Goal: Book appointment/travel/reservation

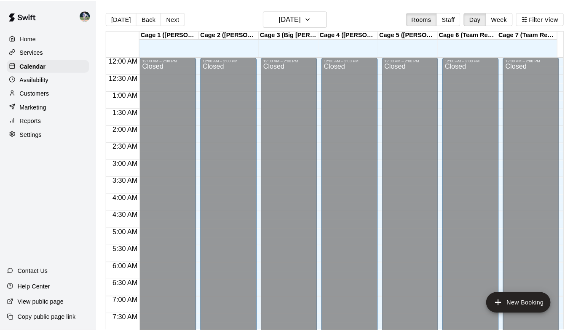
scroll to position [432, 0]
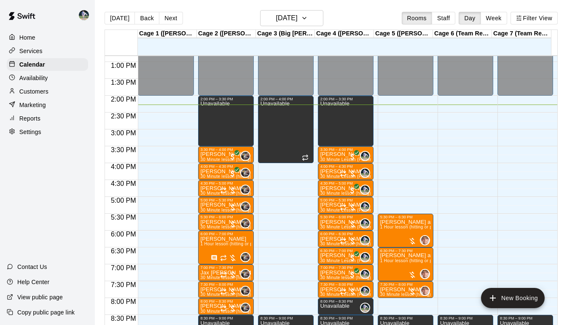
click at [308, 16] on icon "button" at bounding box center [304, 18] width 7 height 10
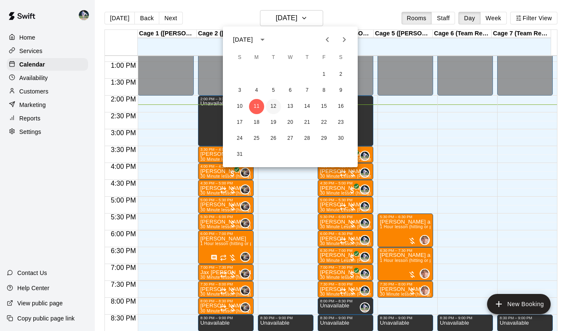
click at [273, 108] on button "12" at bounding box center [273, 106] width 15 height 15
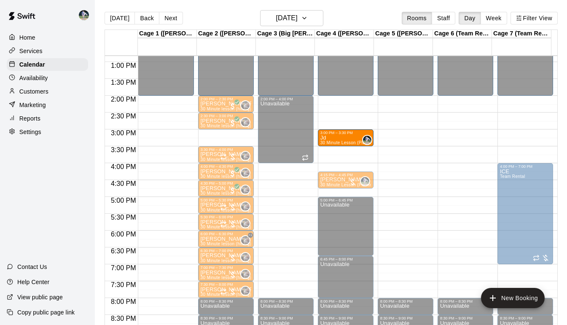
drag, startPoint x: 330, startPoint y: 152, endPoint x: 332, endPoint y: 138, distance: 14.1
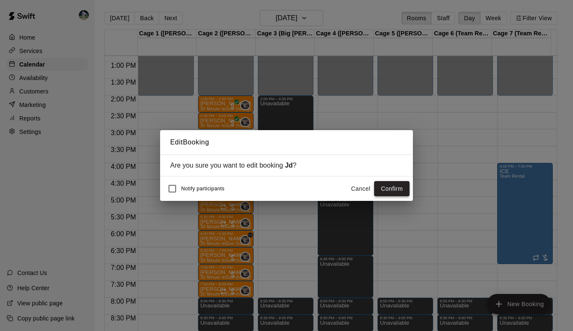
click at [390, 185] on button "Confirm" at bounding box center [391, 189] width 35 height 16
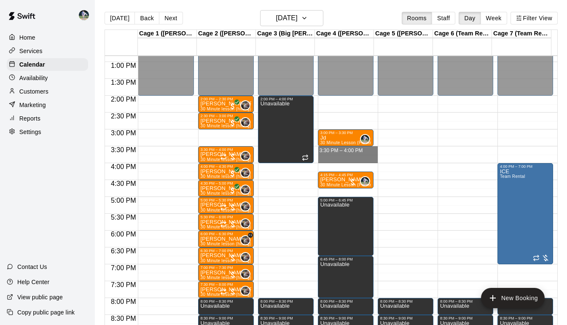
drag, startPoint x: 342, startPoint y: 147, endPoint x: 343, endPoint y: 158, distance: 11.1
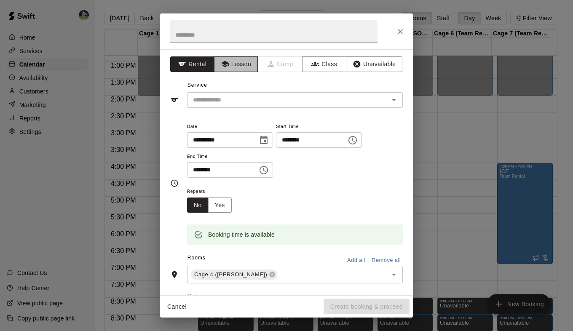
click at [230, 61] on button "Lesson" at bounding box center [236, 64] width 44 height 16
click at [204, 29] on input "text" at bounding box center [273, 31] width 207 height 22
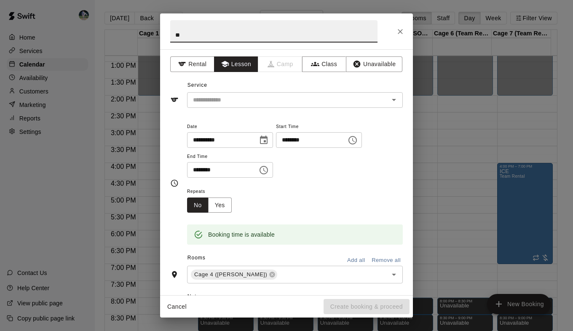
type input "*"
type input "*****"
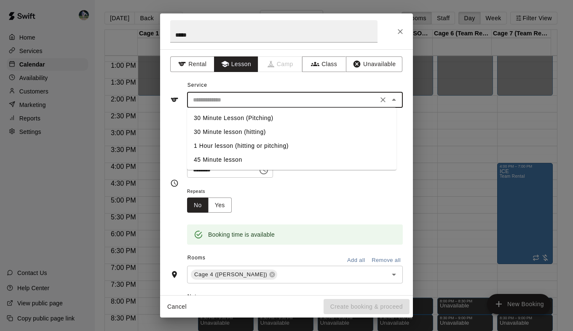
click at [239, 102] on input "text" at bounding box center [283, 100] width 186 height 11
click at [239, 119] on li "30 Minute Lesson (Pitching)" at bounding box center [291, 118] width 209 height 14
type input "**********"
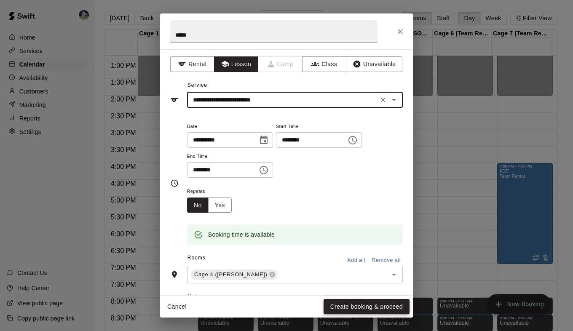
click at [335, 304] on button "Create booking & proceed" at bounding box center [367, 307] width 86 height 16
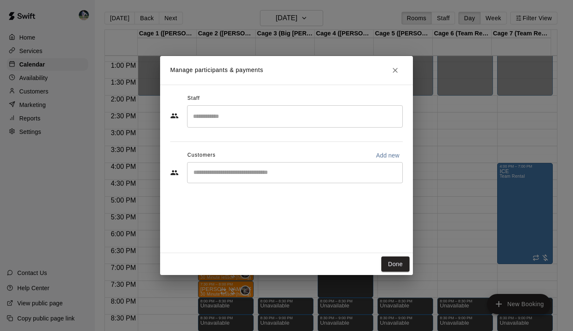
click at [251, 123] on input "Search staff" at bounding box center [295, 116] width 208 height 15
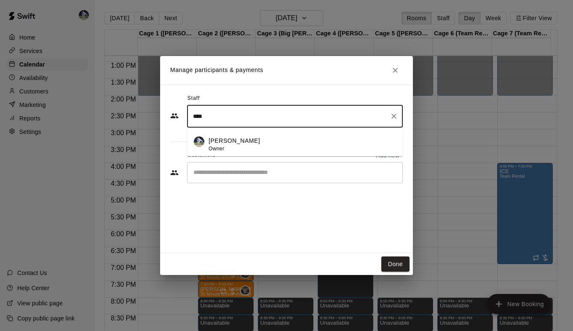
click at [238, 148] on div "[PERSON_NAME] Owner" at bounding box center [303, 145] width 188 height 16
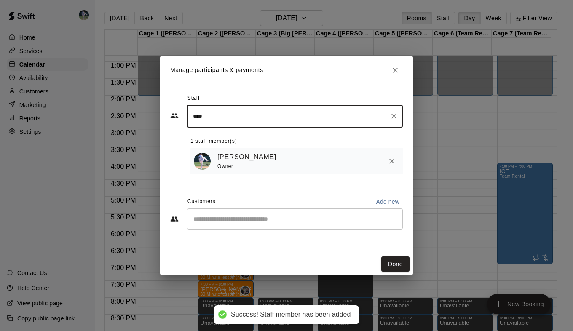
type input "****"
click at [235, 222] on input "Start typing to search customers..." at bounding box center [295, 219] width 208 height 8
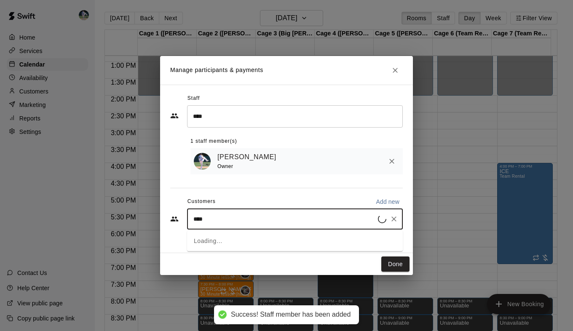
type input "*****"
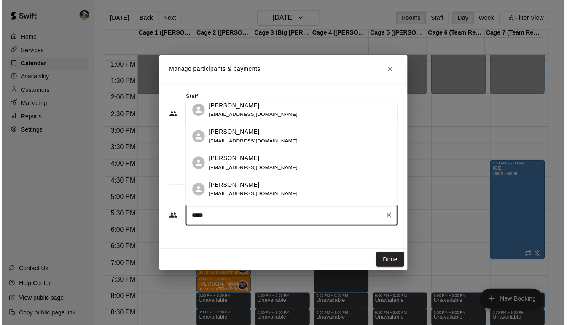
scroll to position [0, 0]
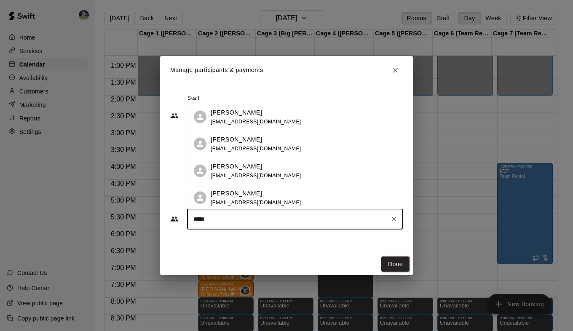
click at [225, 143] on p "[PERSON_NAME]" at bounding box center [236, 139] width 51 height 9
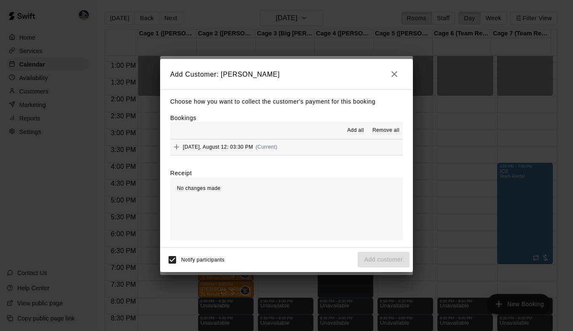
click at [354, 123] on div "Add all Remove all" at bounding box center [286, 130] width 233 height 17
click at [353, 134] on span "Add all" at bounding box center [355, 130] width 17 height 8
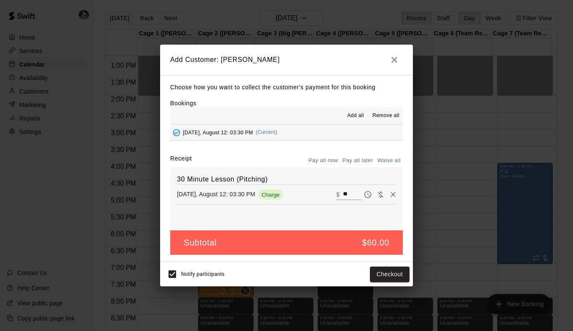
click at [354, 164] on button "Pay all later" at bounding box center [357, 160] width 35 height 13
click at [374, 271] on button "Add customer" at bounding box center [384, 275] width 52 height 16
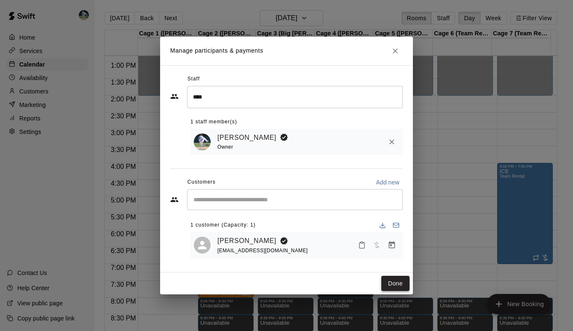
click at [399, 287] on button "Done" at bounding box center [395, 284] width 28 height 16
